Goal: Task Accomplishment & Management: Manage account settings

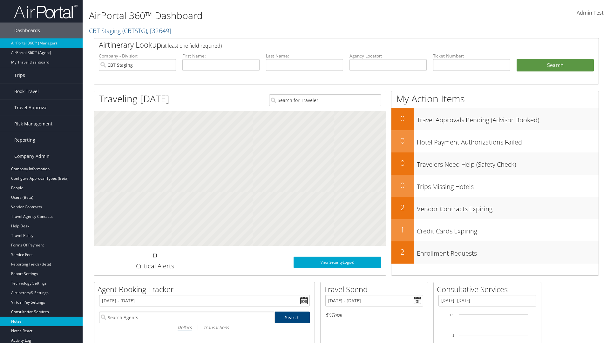
click at [41, 321] on link "Notes" at bounding box center [41, 322] width 83 height 10
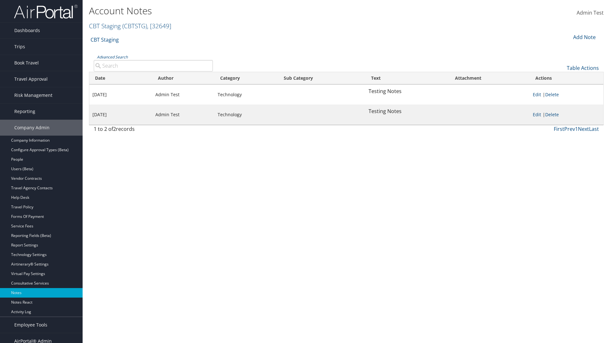
click at [583, 37] on div "Add Note" at bounding box center [583, 37] width 30 height 8
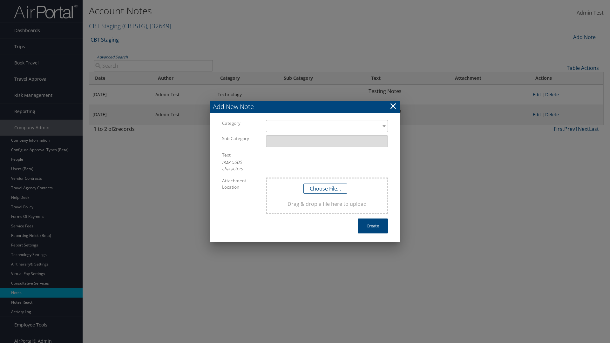
click at [305, 107] on h3 "Add New Note" at bounding box center [305, 107] width 190 height 12
click at [327, 126] on div "​" at bounding box center [327, 126] width 122 height 12
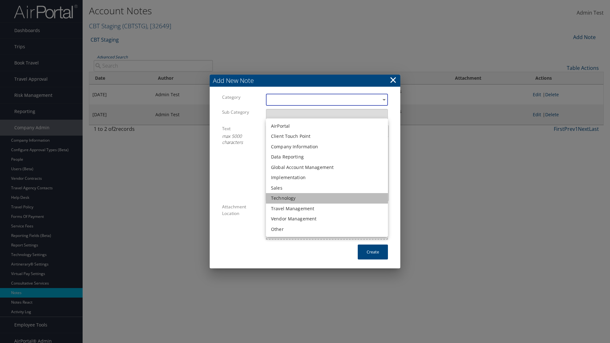
click at [327, 198] on li "Technology" at bounding box center [327, 198] width 122 height 10
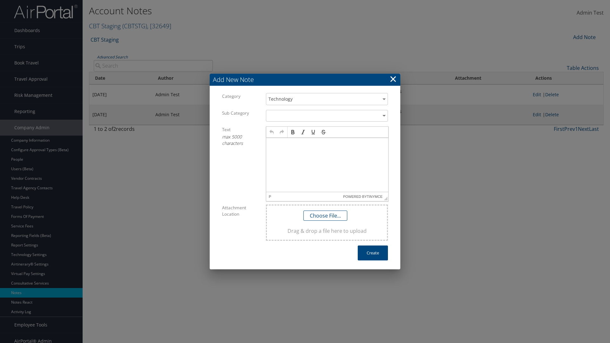
click at [327, 144] on p at bounding box center [327, 143] width 117 height 5
click at [372, 253] on button "Create" at bounding box center [373, 252] width 30 height 15
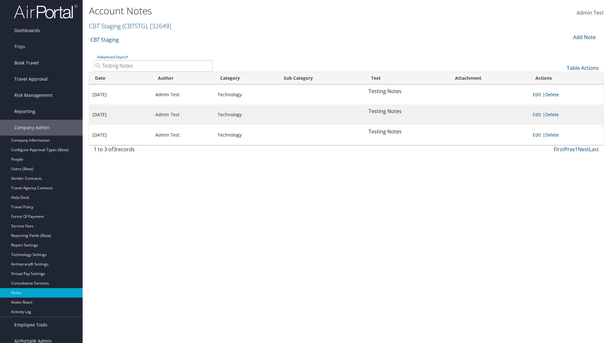
type input "Testing Notes"
click at [553, 94] on link "Delete" at bounding box center [552, 94] width 14 height 6
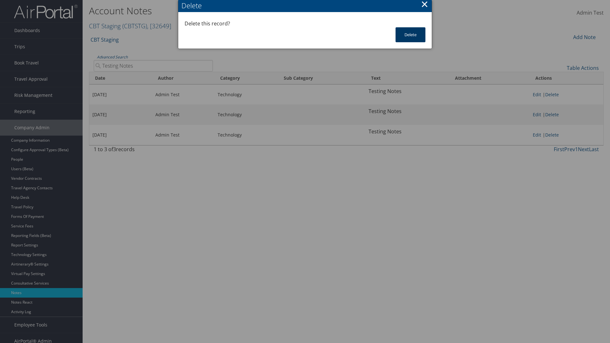
click at [410, 35] on button "Delete" at bounding box center [410, 34] width 30 height 15
